Goal: Entertainment & Leisure: Consume media (video, audio)

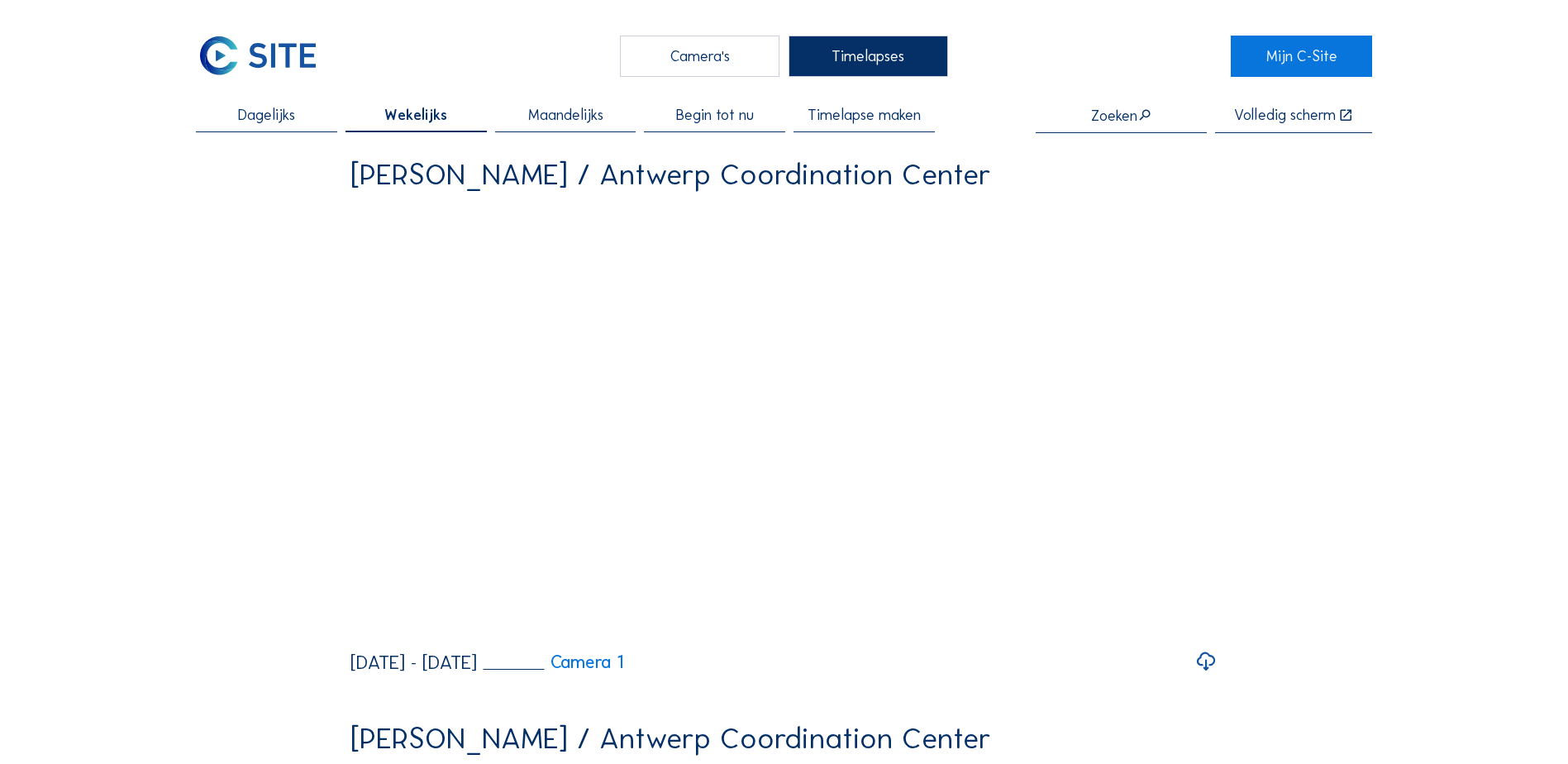
scroll to position [700, 0]
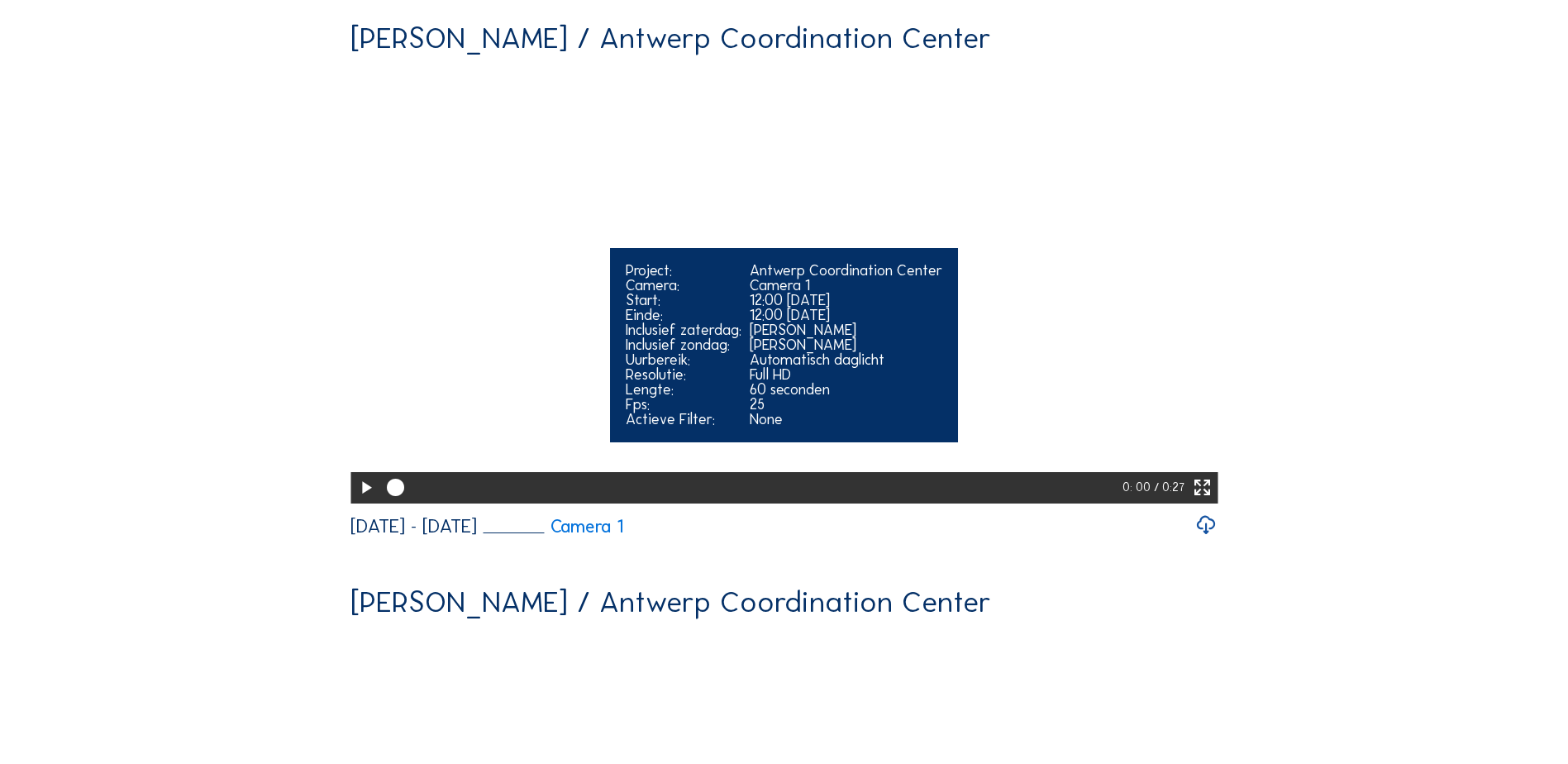
drag, startPoint x: 1211, startPoint y: 609, endPoint x: 1200, endPoint y: 645, distance: 37.6
click at [1211, 501] on icon at bounding box center [1202, 487] width 21 height 25
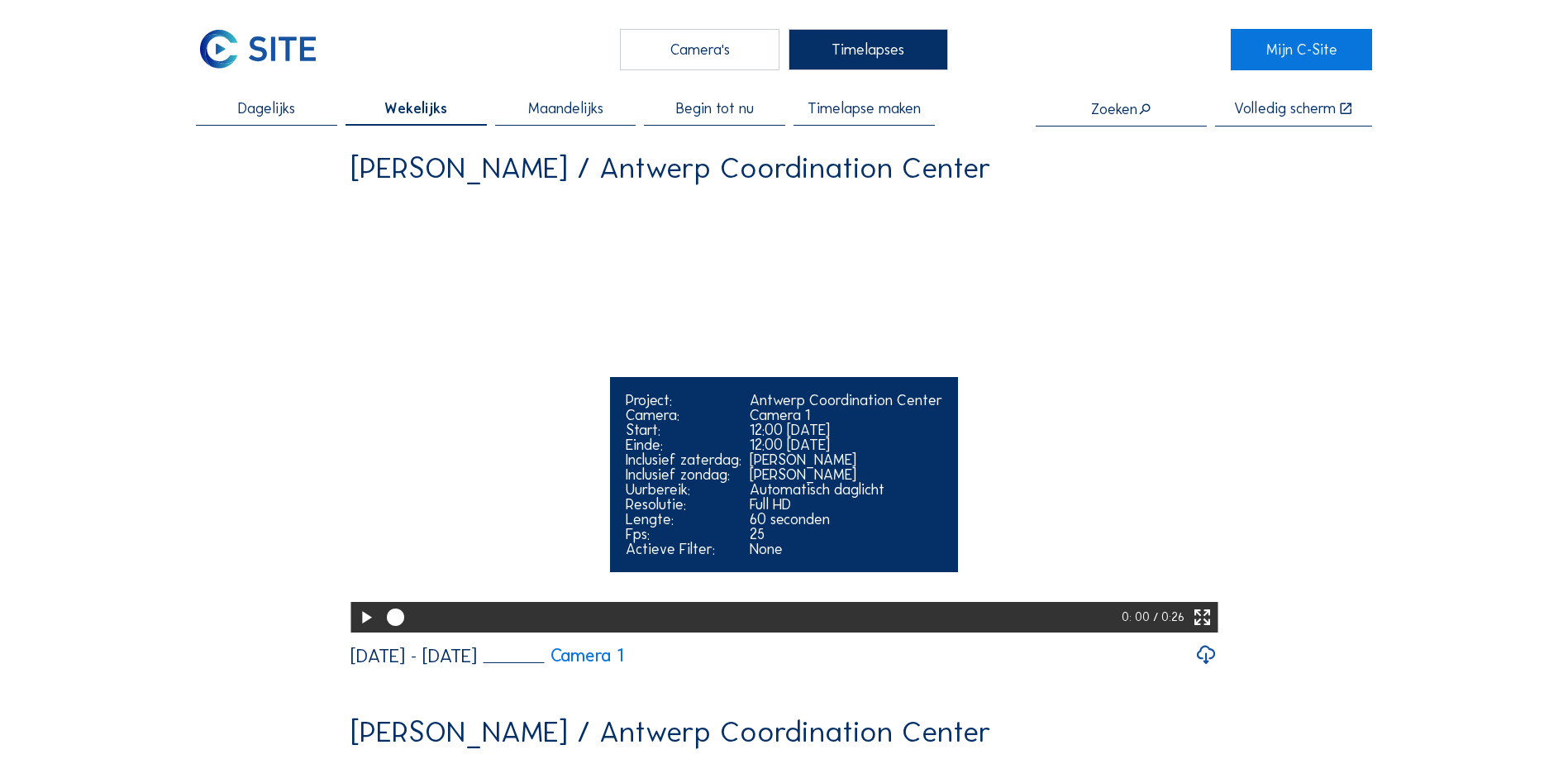
scroll to position [0, 0]
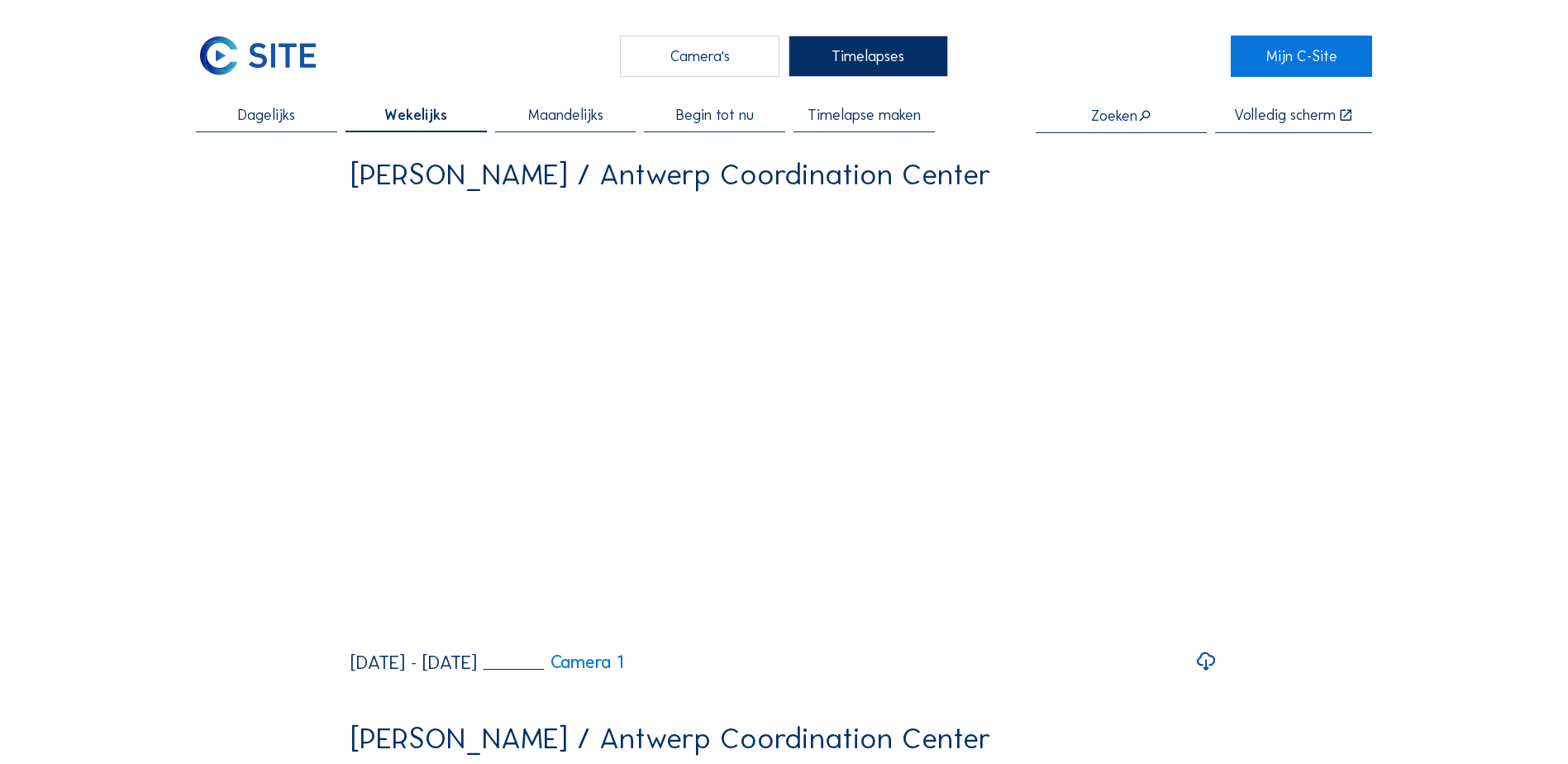
click at [730, 61] on div "Camera's" at bounding box center [699, 57] width 160 height 42
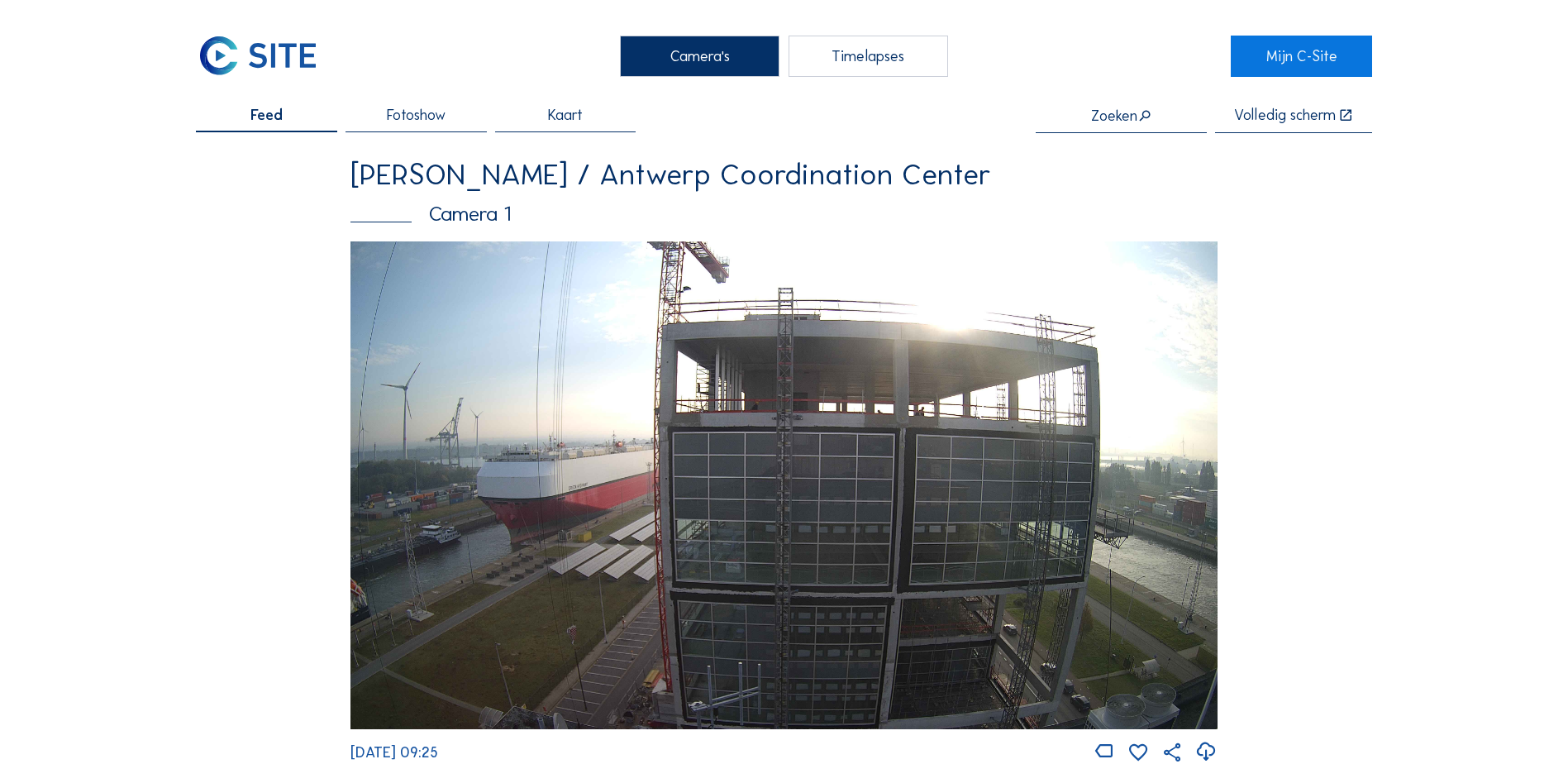
click at [415, 117] on span "Fotoshow" at bounding box center [417, 115] width 59 height 15
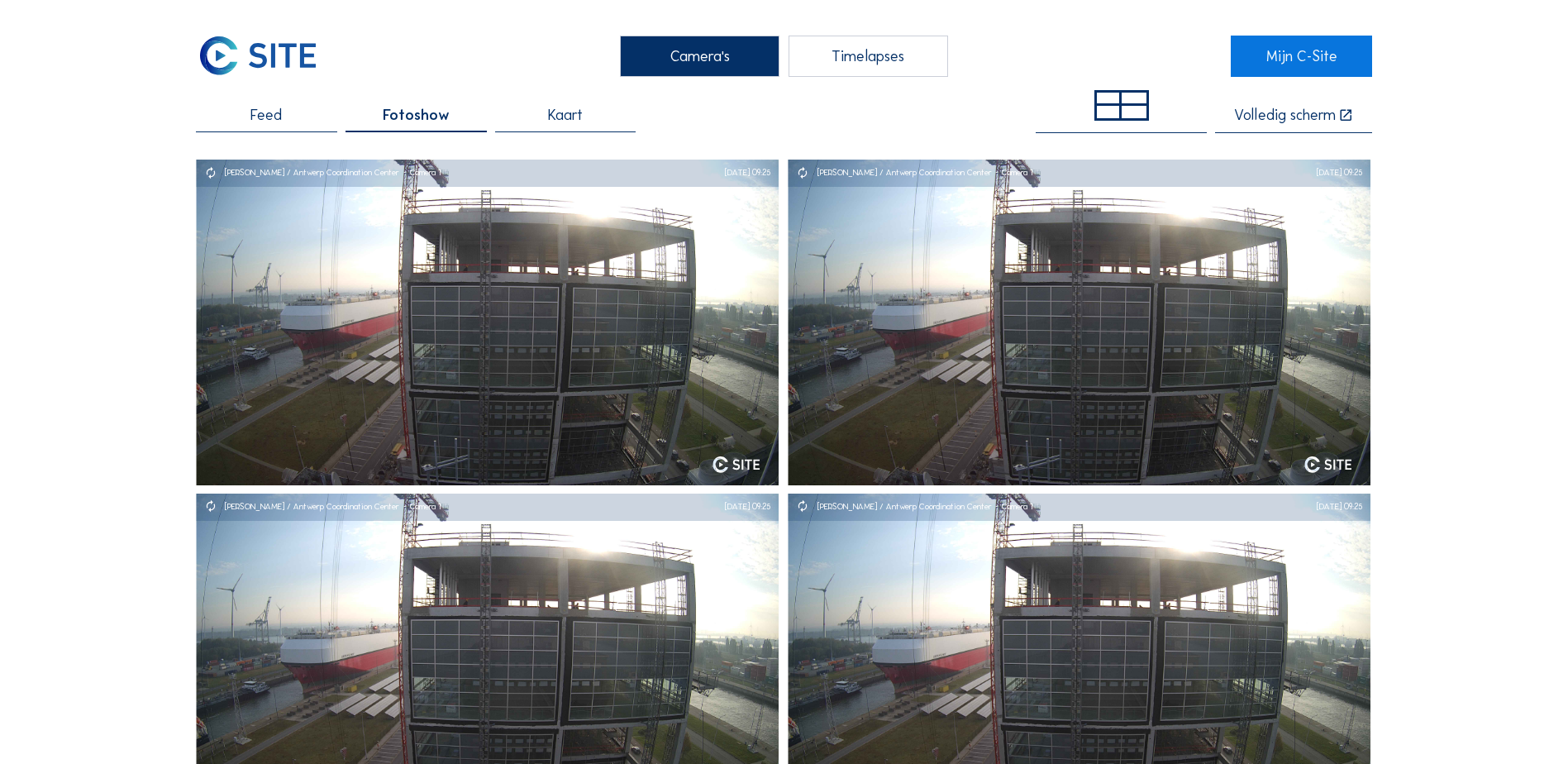
drag, startPoint x: 874, startPoint y: 68, endPoint x: 862, endPoint y: 77, distance: 15.0
click at [872, 68] on div "Timelapses" at bounding box center [868, 57] width 160 height 42
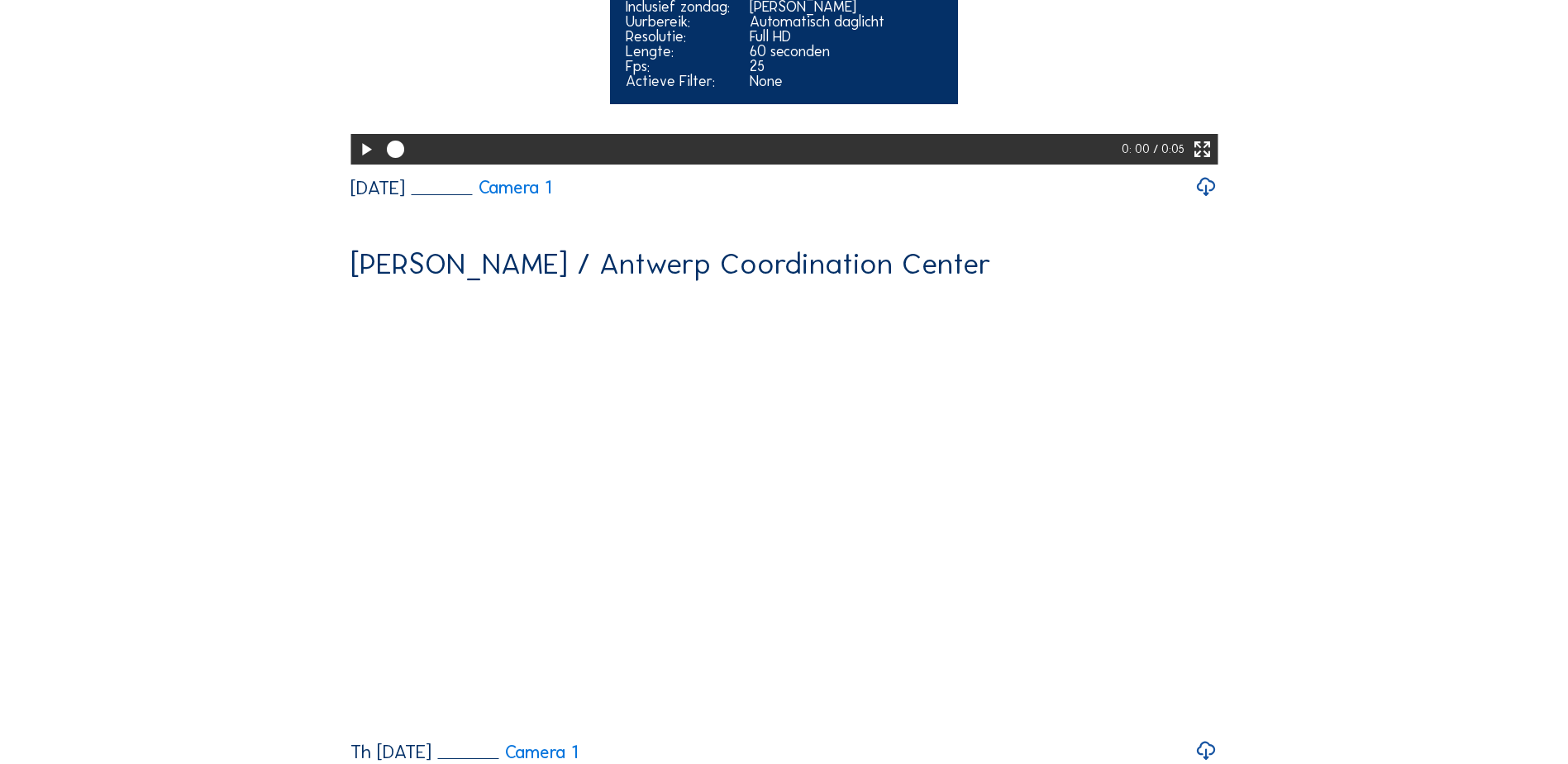
scroll to position [165, 0]
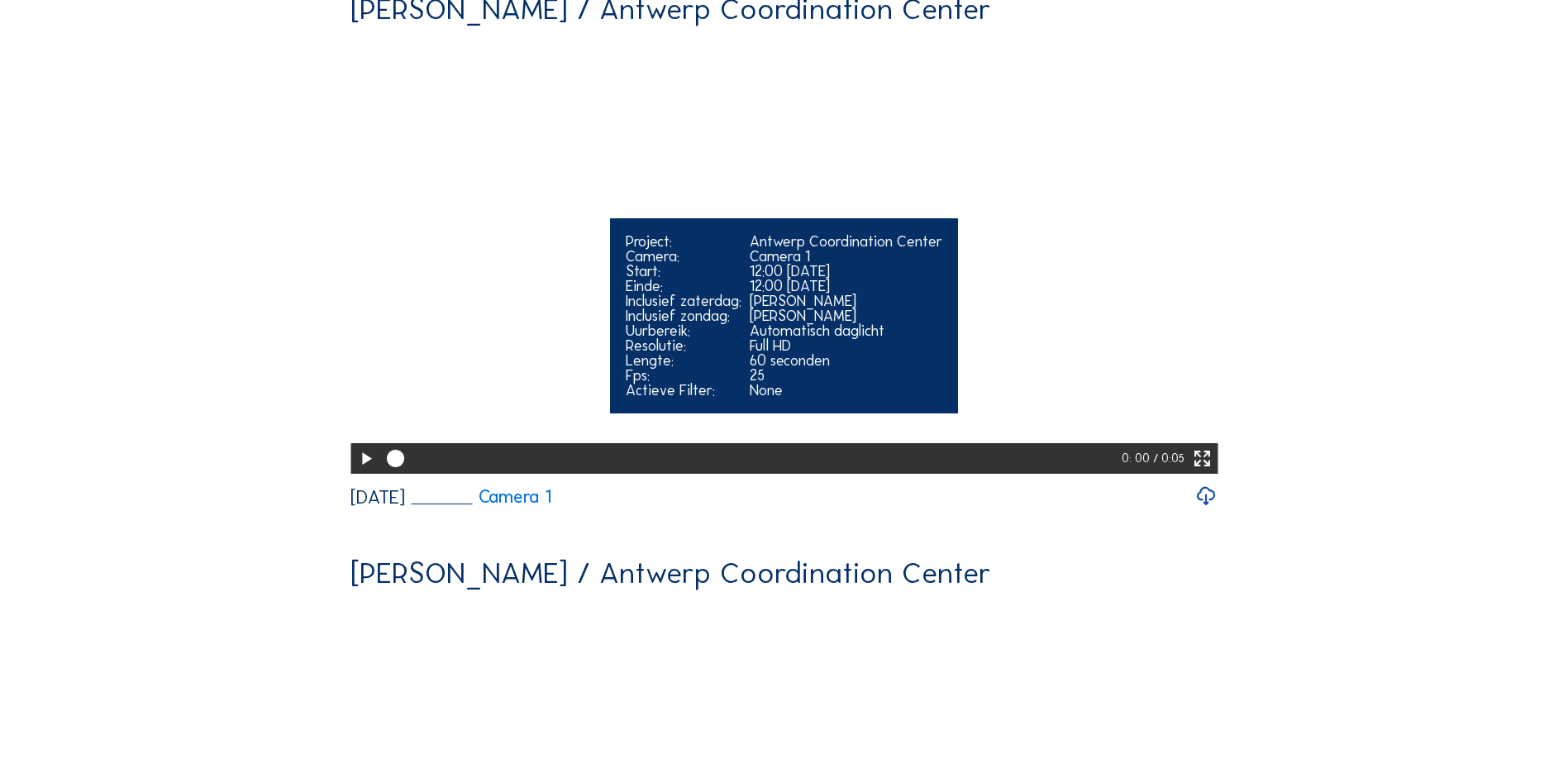
click at [1206, 472] on icon at bounding box center [1202, 459] width 21 height 25
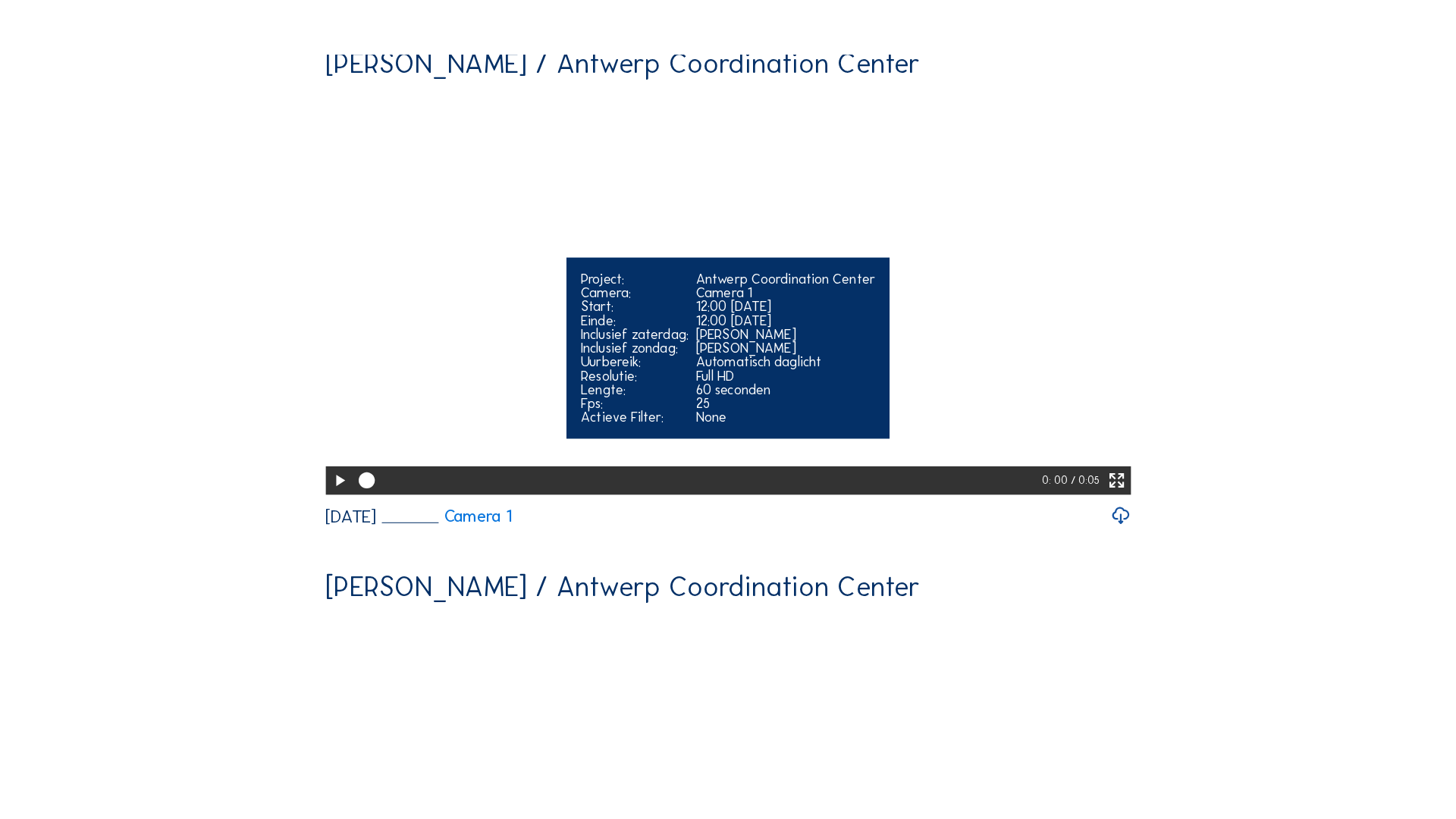
scroll to position [37, 0]
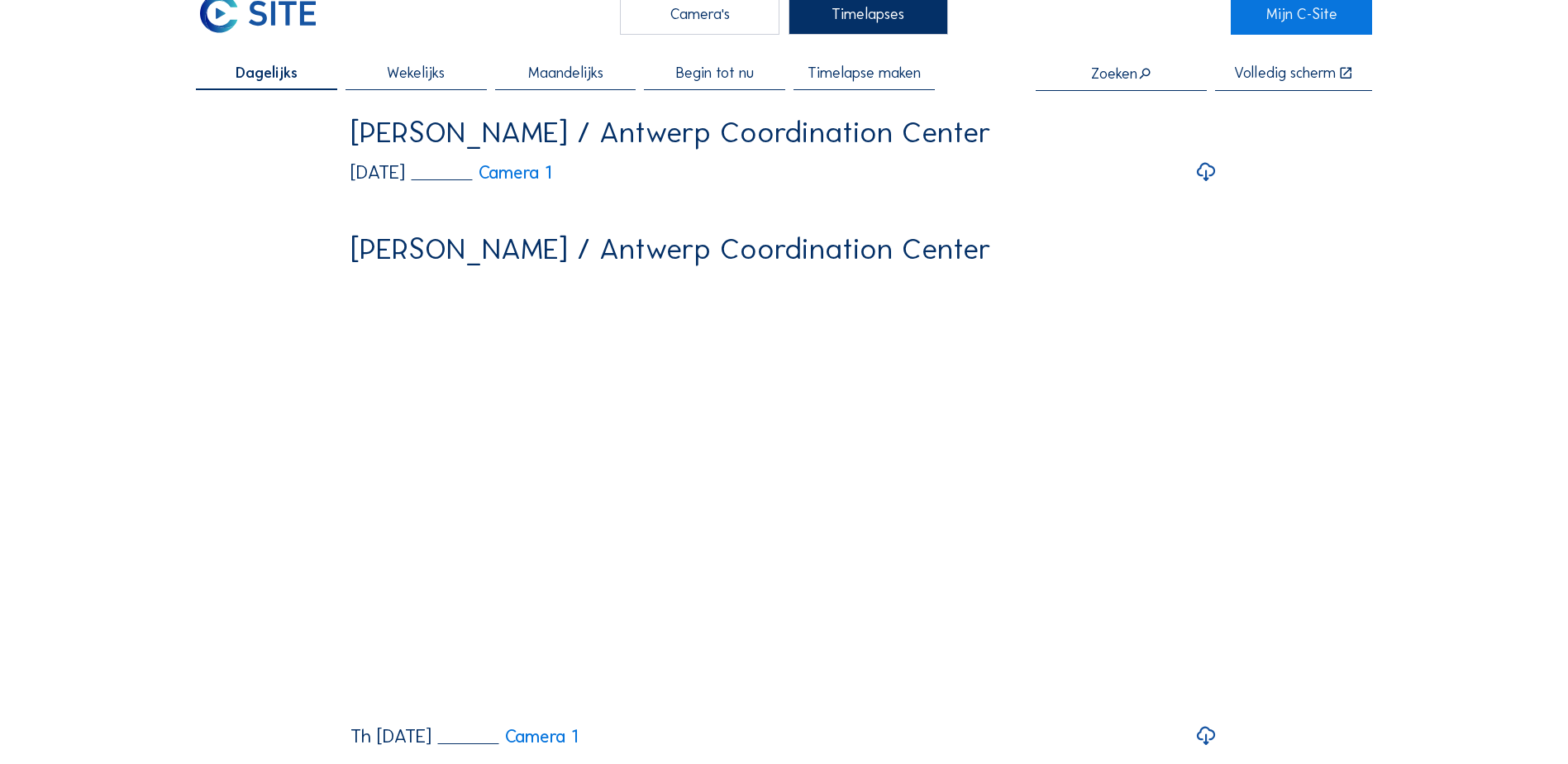
scroll to position [0, 0]
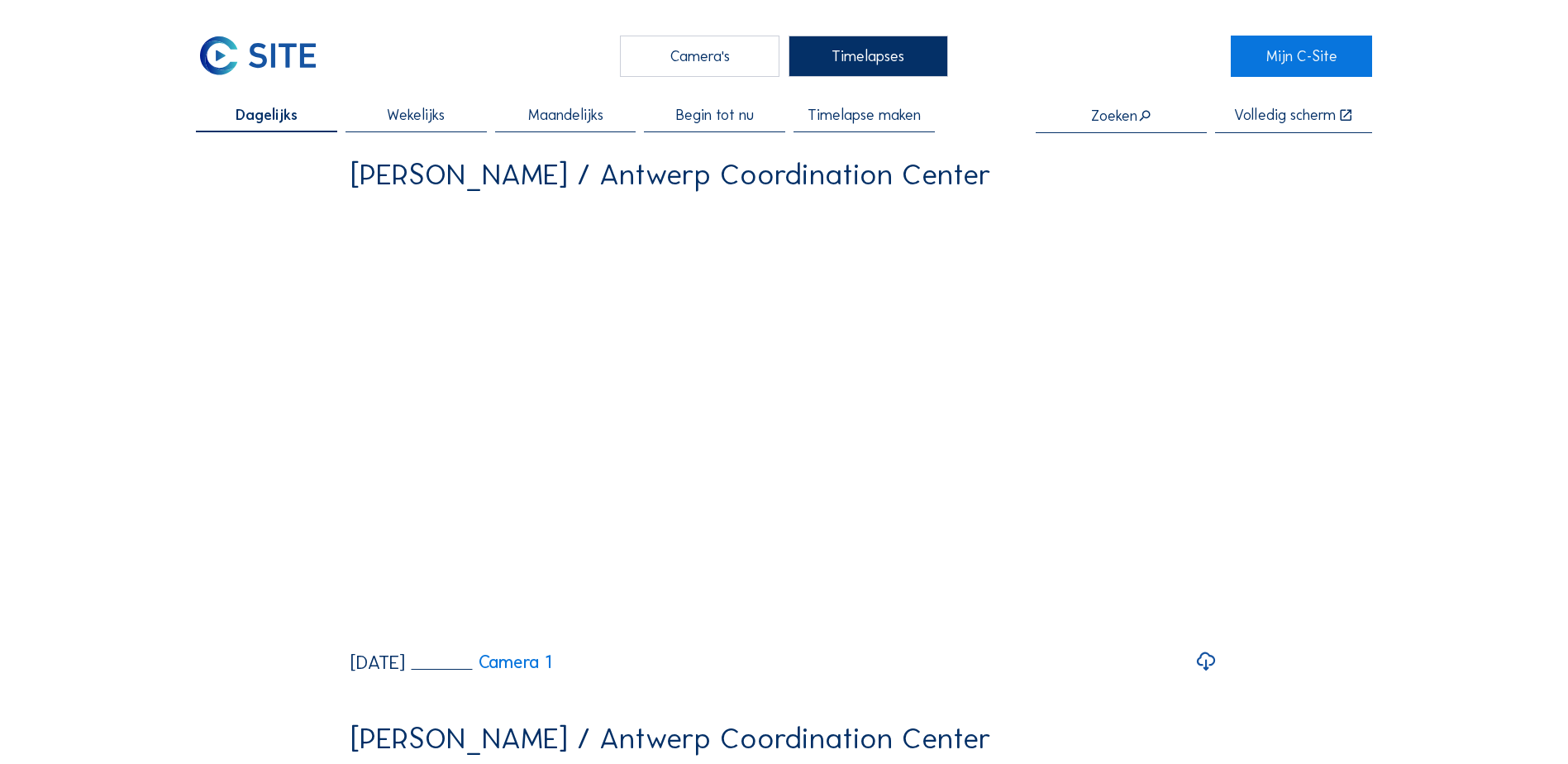
click at [587, 122] on span "Maandelijks" at bounding box center [566, 115] width 76 height 15
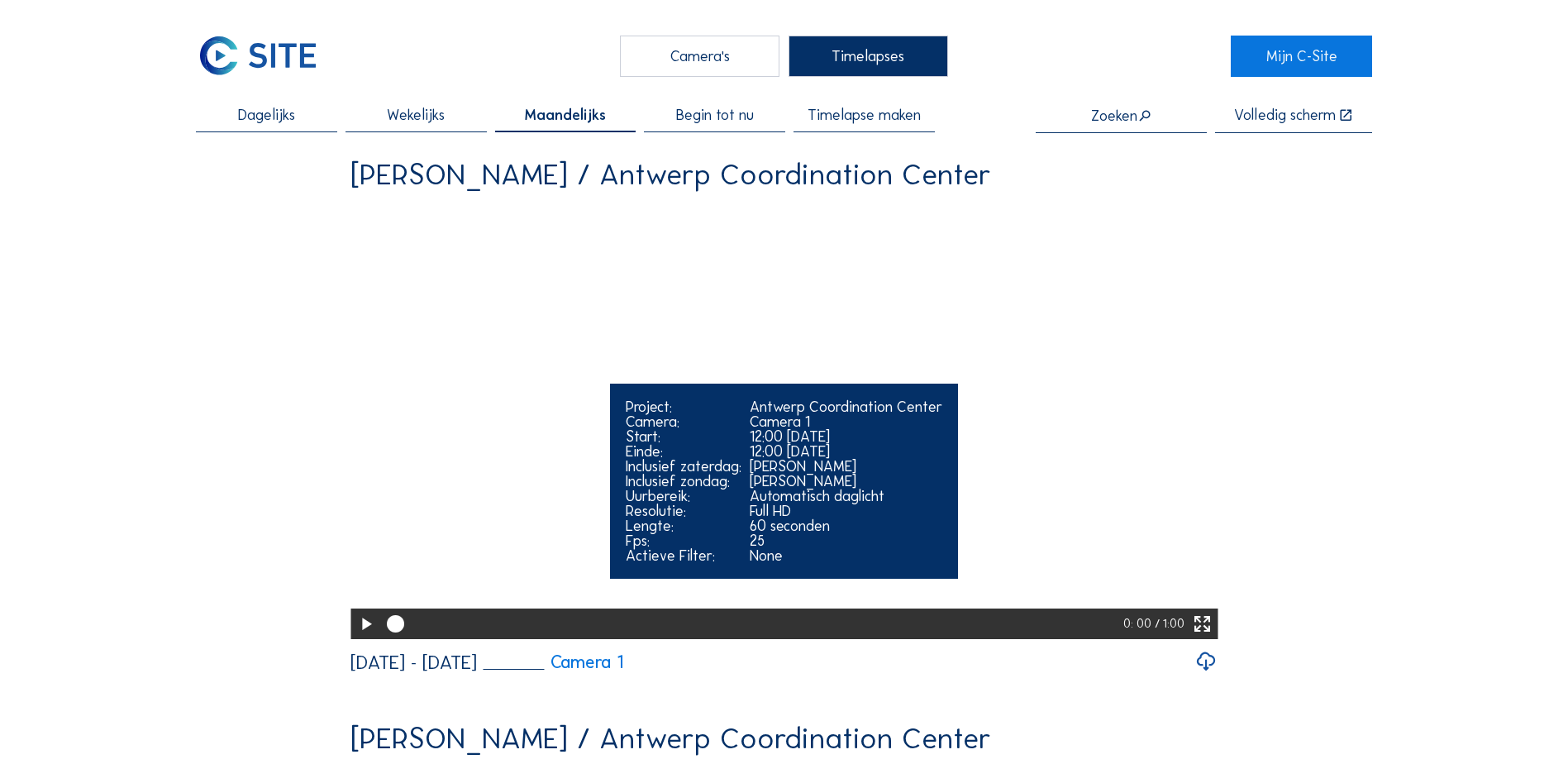
click at [1205, 637] on icon at bounding box center [1202, 624] width 21 height 25
